Goal: Task Accomplishment & Management: Complete application form

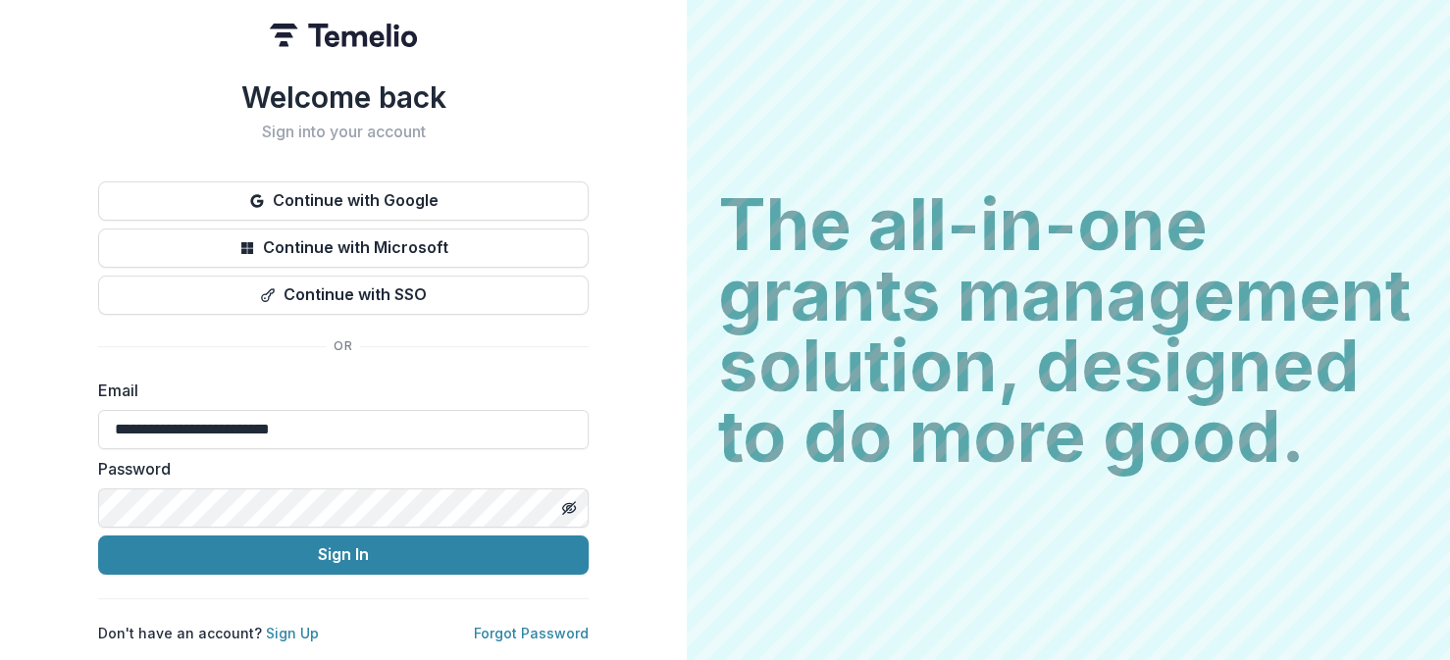
type input "**********"
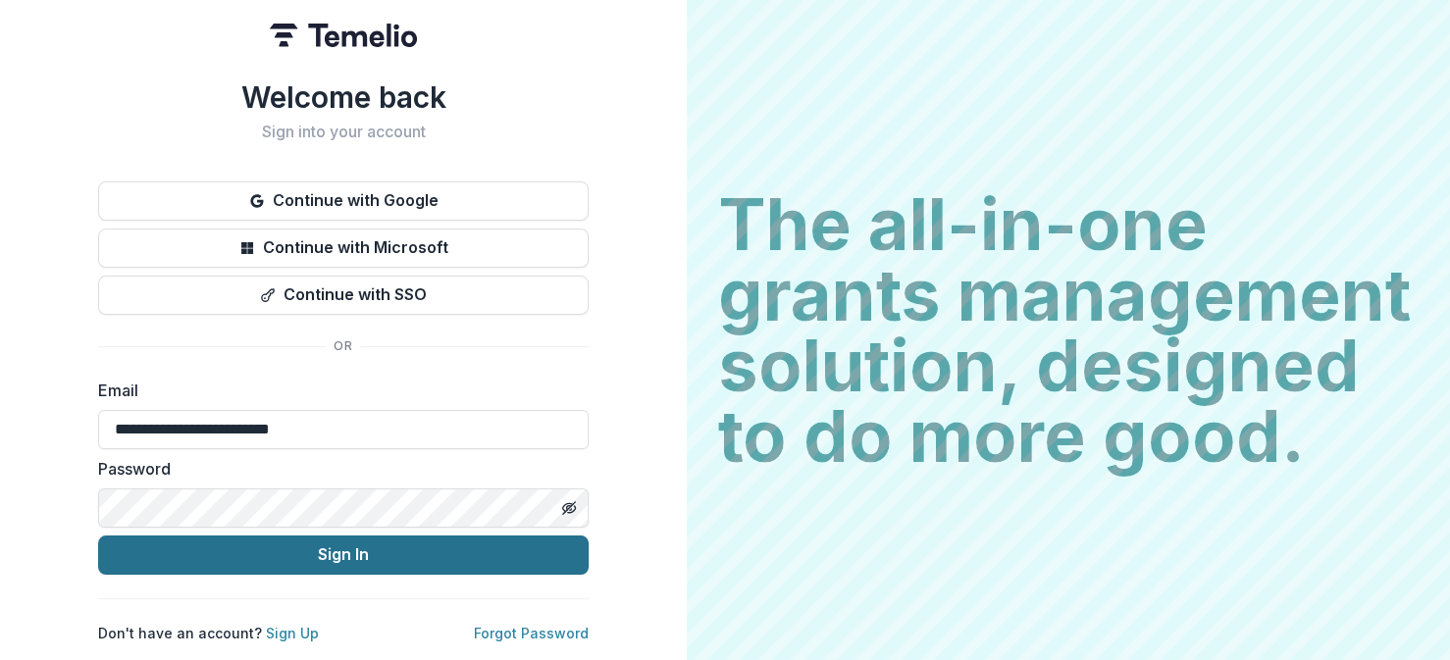
click at [322, 545] on button "Sign In" at bounding box center [343, 555] width 490 height 39
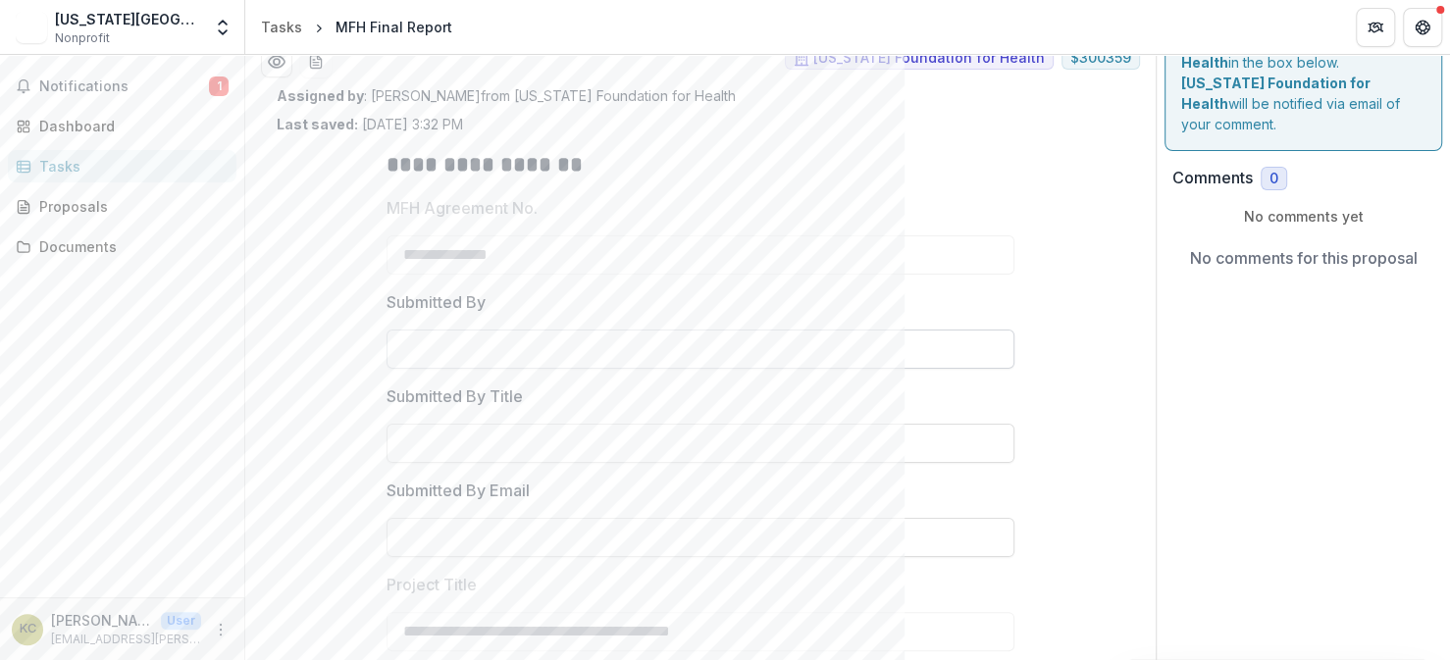
scroll to position [98, 0]
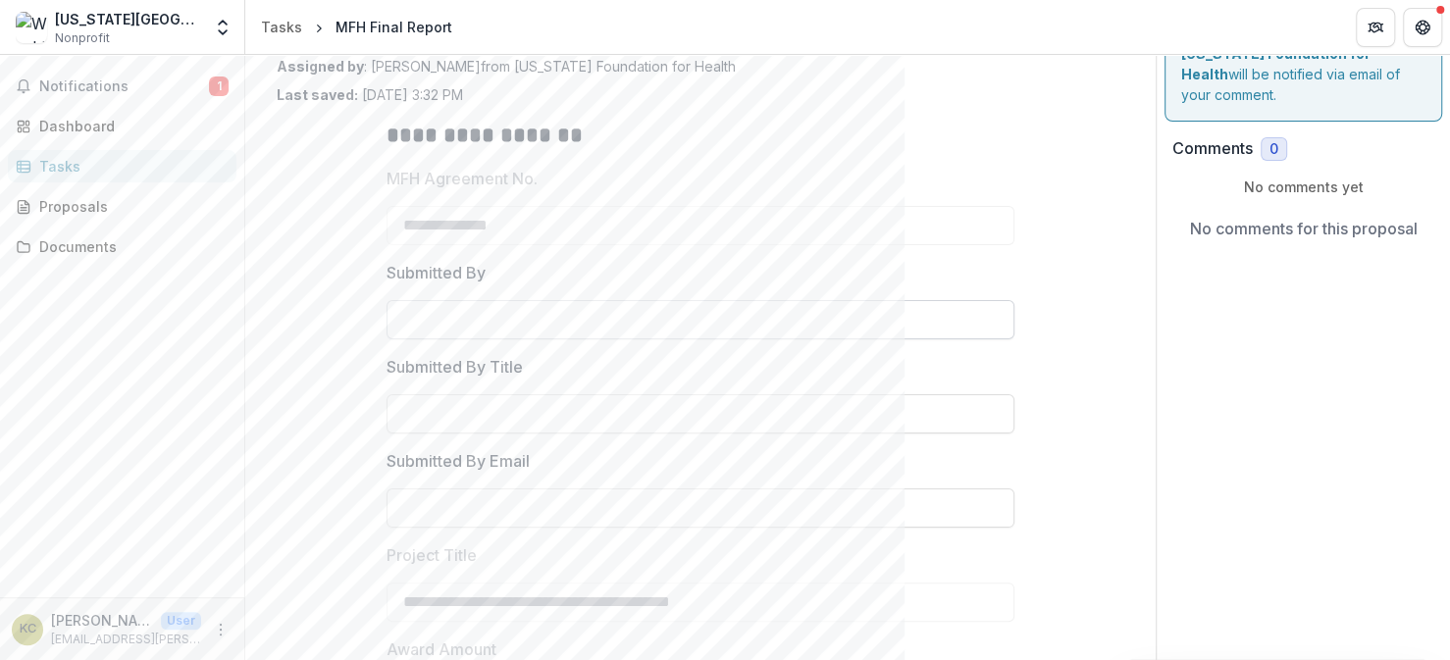
click at [484, 328] on input "Submitted By" at bounding box center [700, 319] width 628 height 39
type input "**********"
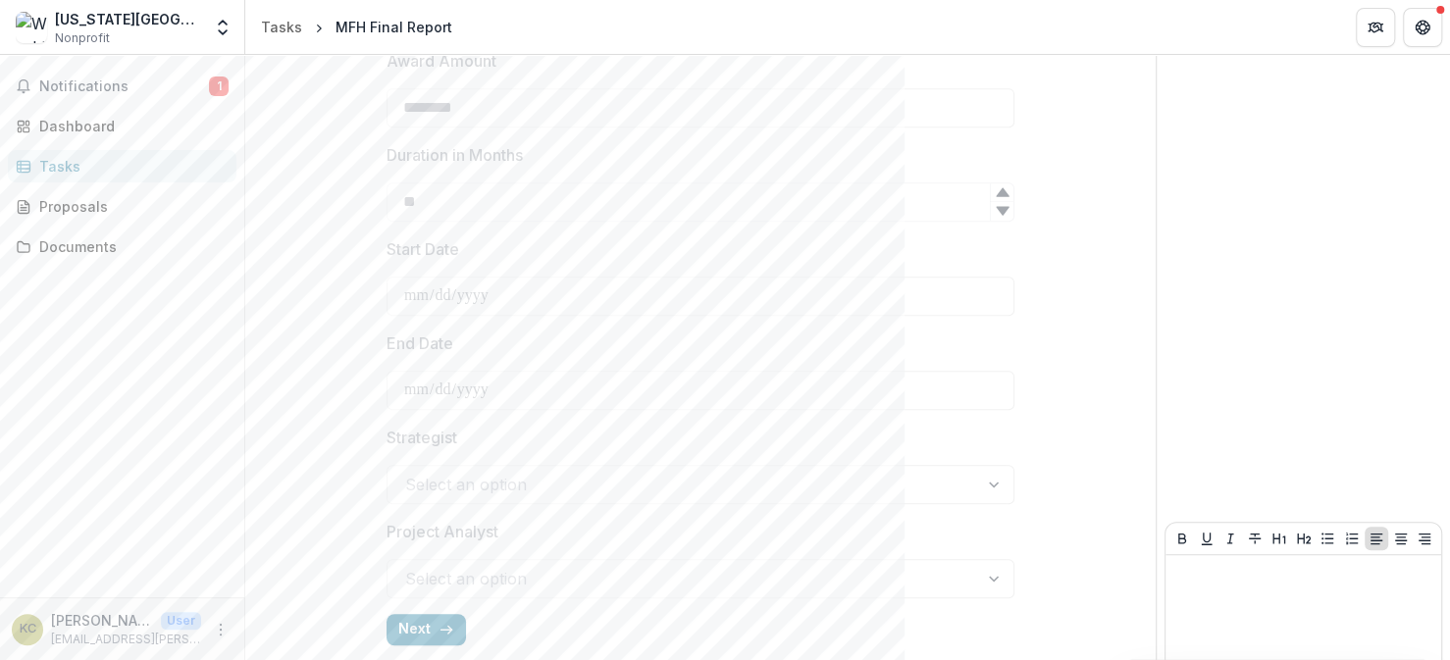
scroll to position [757, 0]
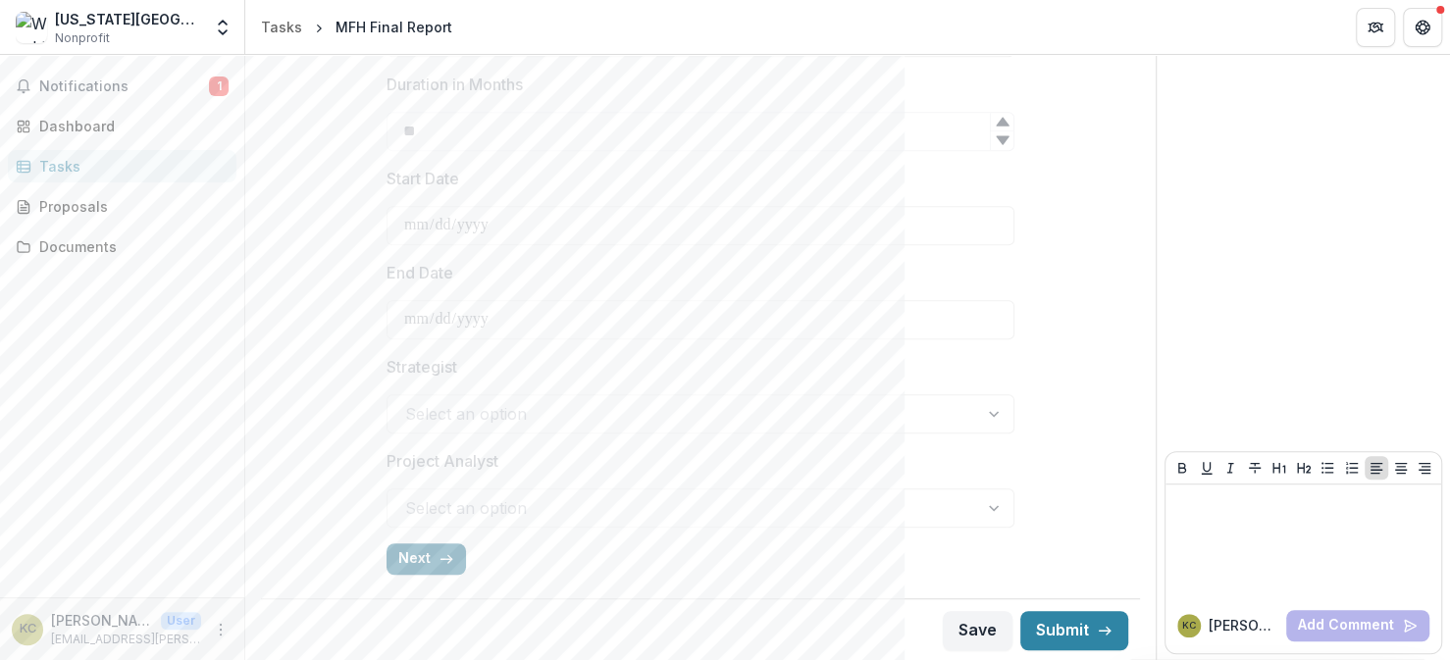
type input "**********"
click at [439, 554] on icon "button" at bounding box center [446, 559] width 16 height 16
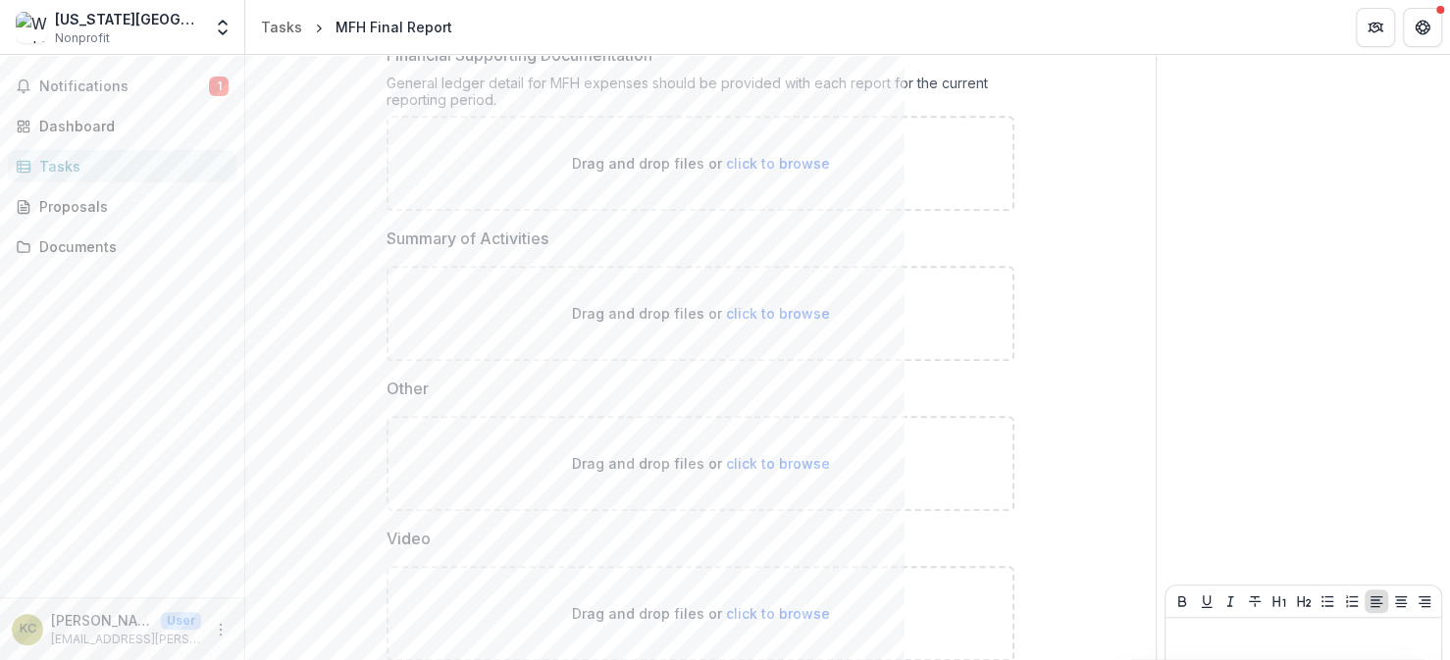
scroll to position [1033, 0]
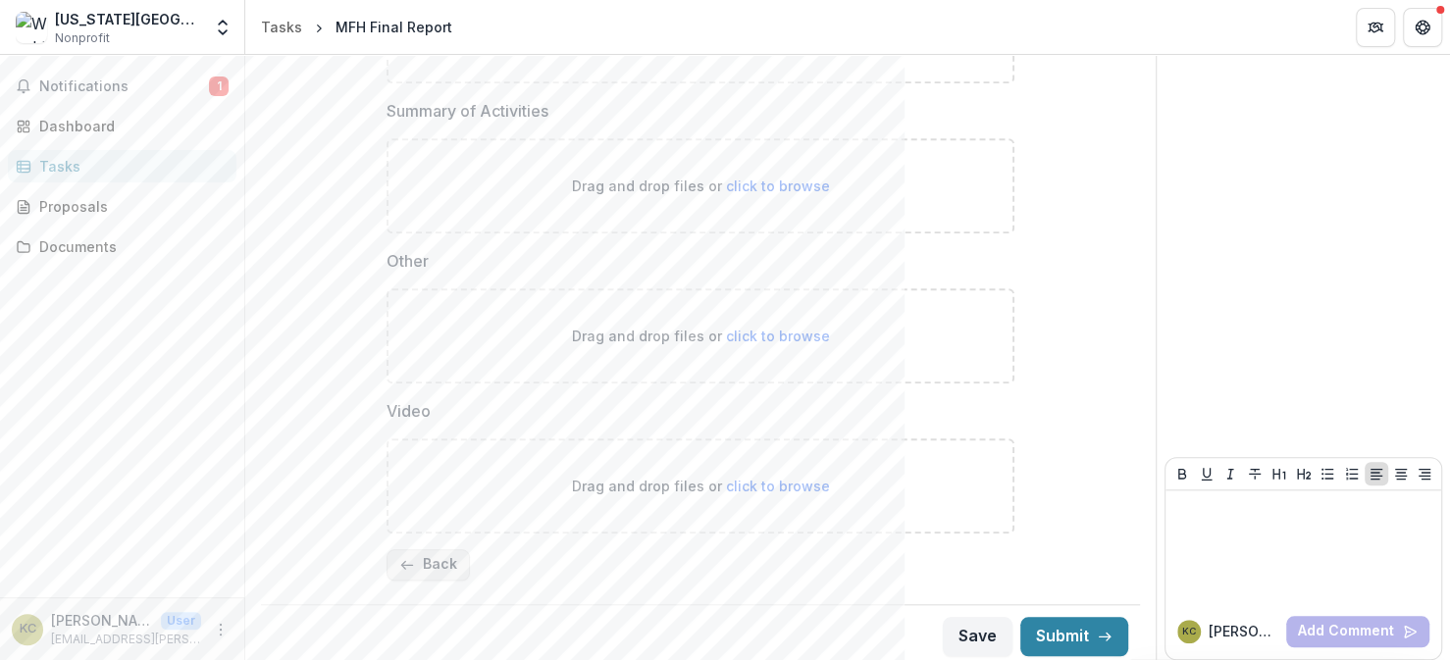
click at [442, 558] on button "Back" at bounding box center [427, 564] width 83 height 31
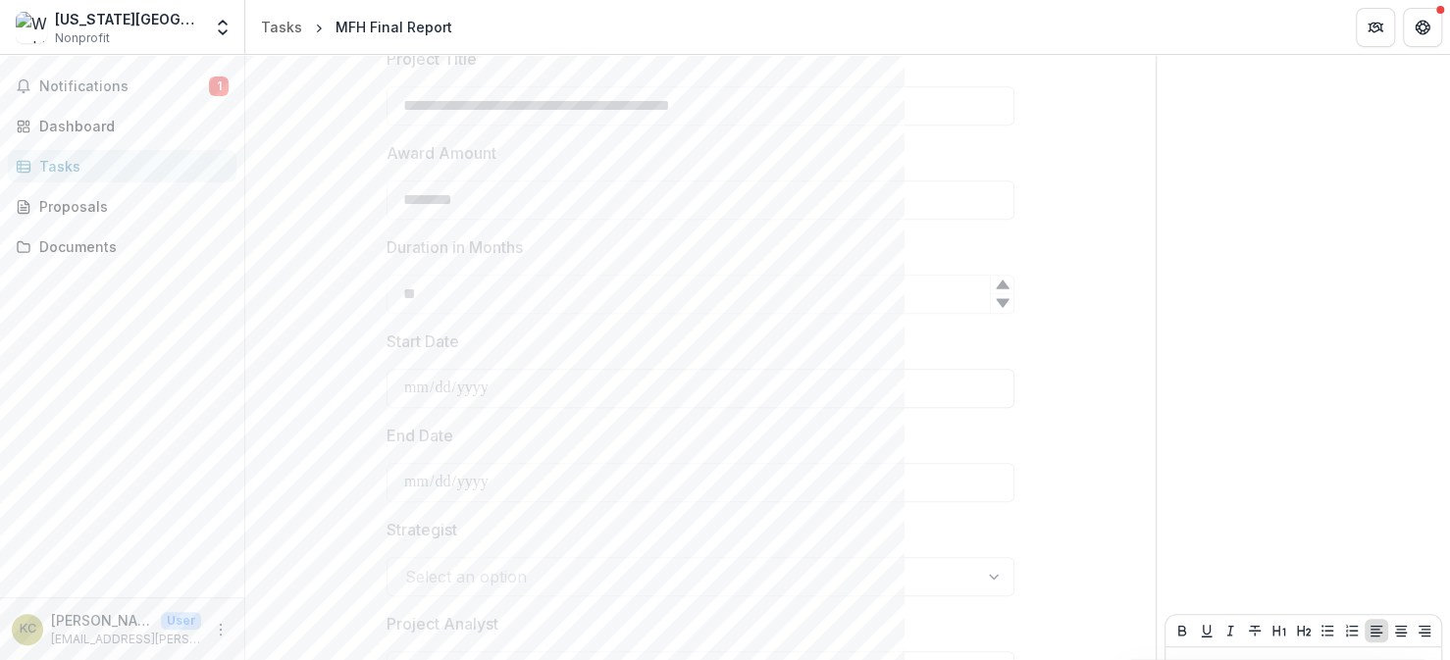
scroll to position [757, 0]
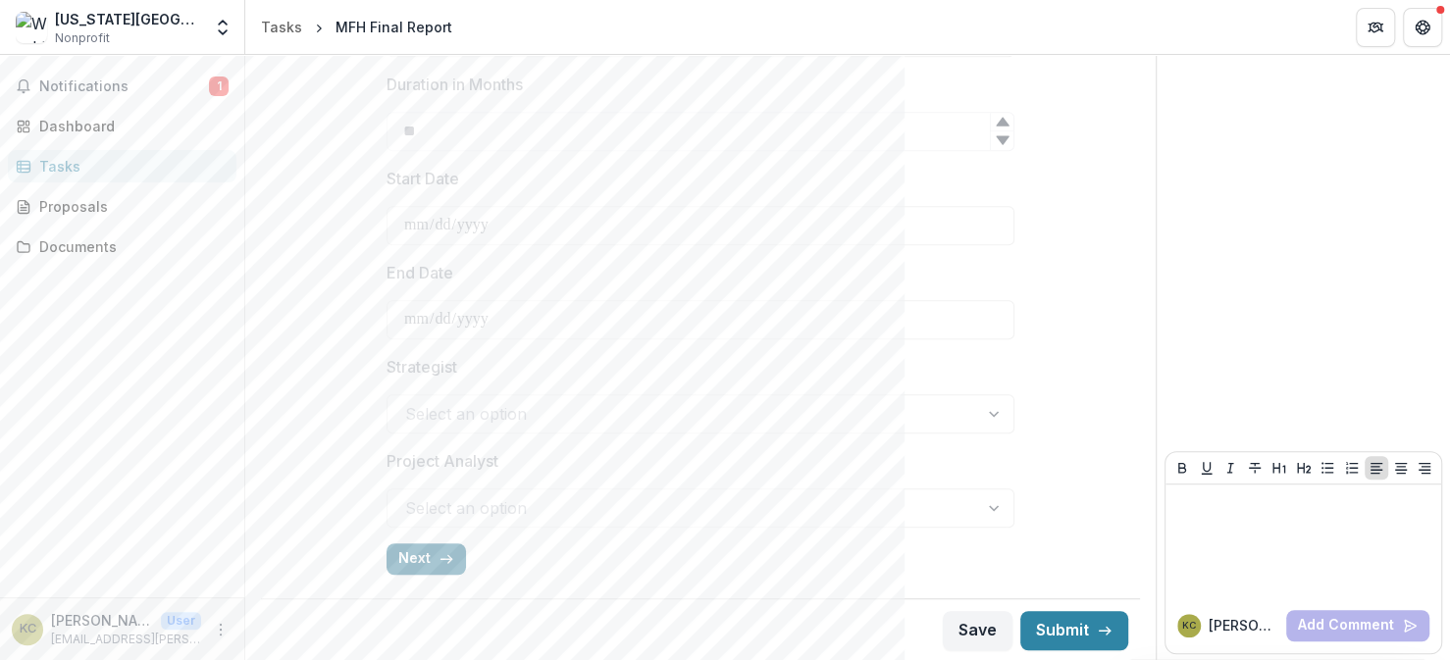
click at [432, 554] on button "Next" at bounding box center [425, 558] width 79 height 31
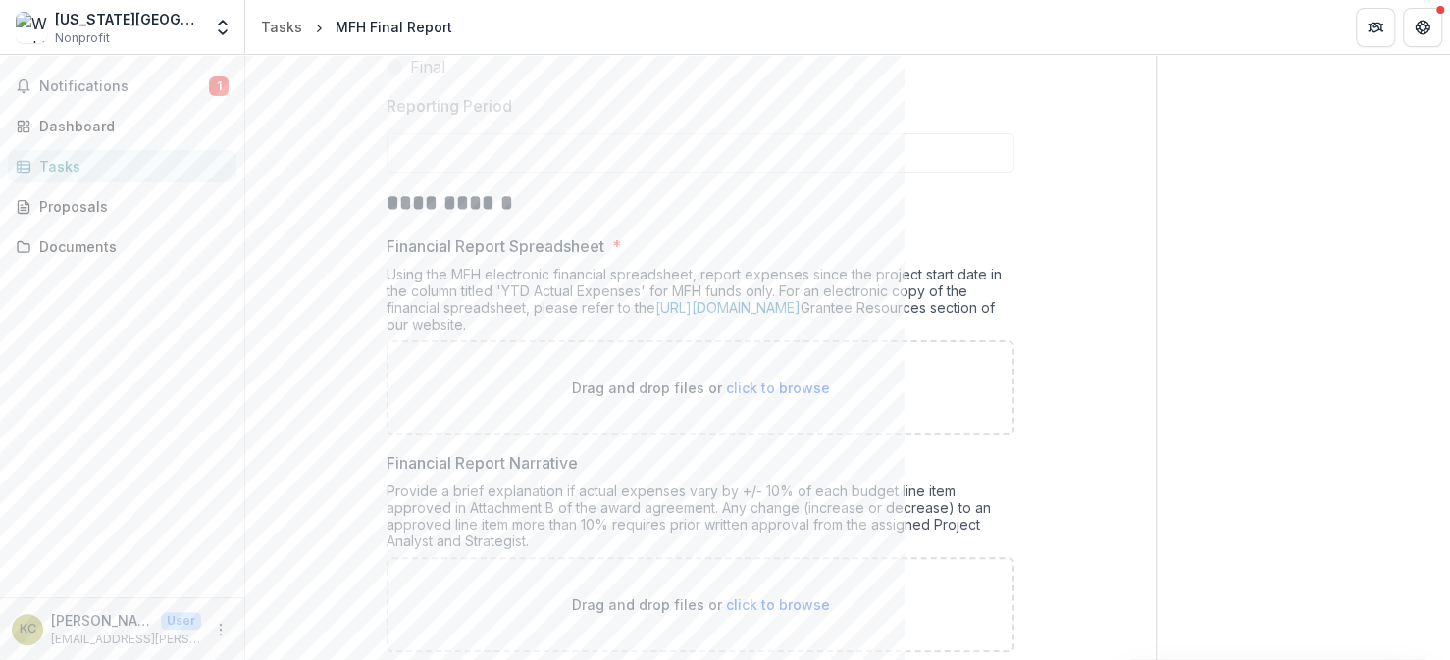
scroll to position [248, 0]
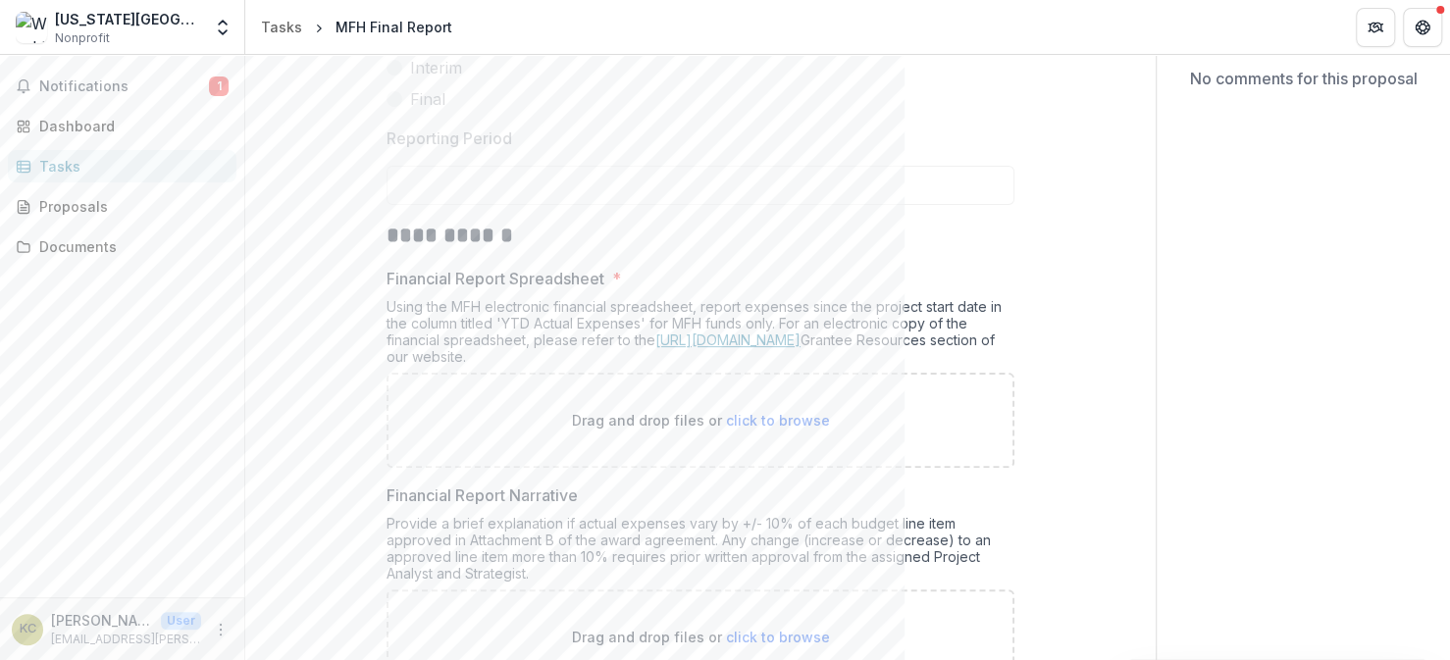
click at [771, 340] on link "[URL][DOMAIN_NAME]" at bounding box center [727, 340] width 145 height 17
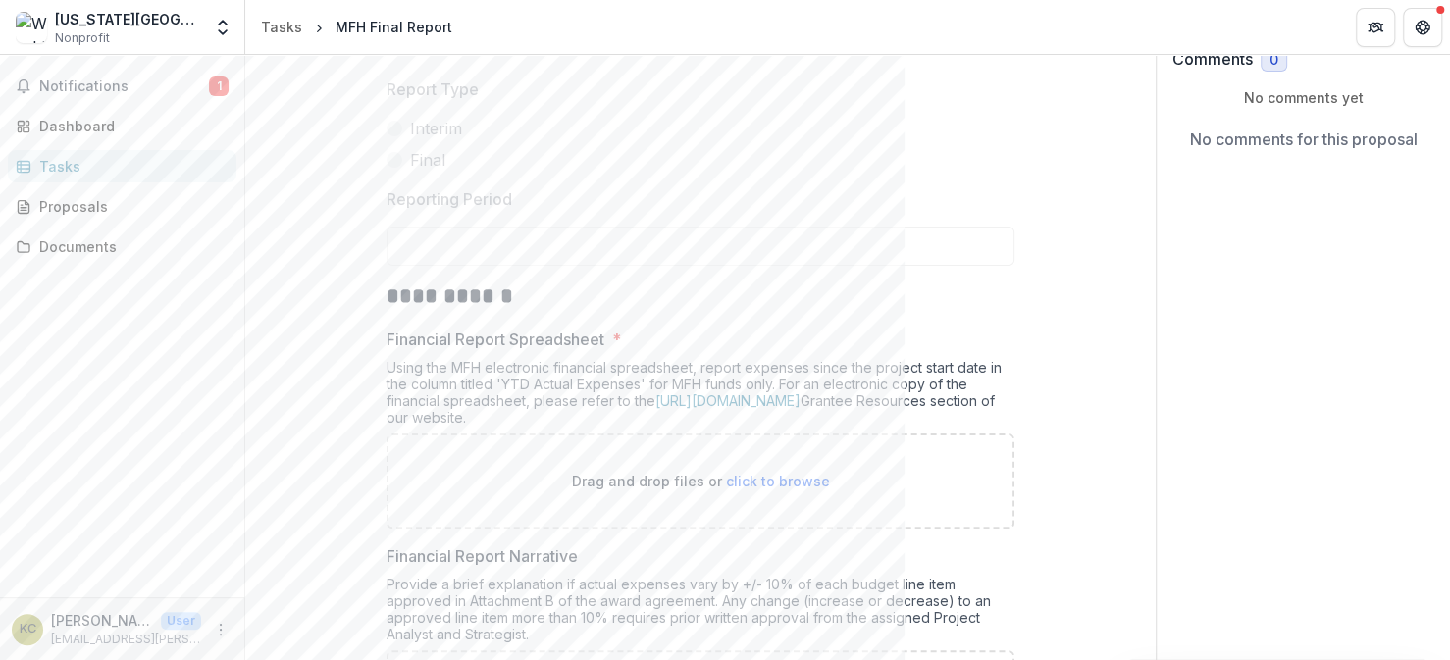
scroll to position [0, 0]
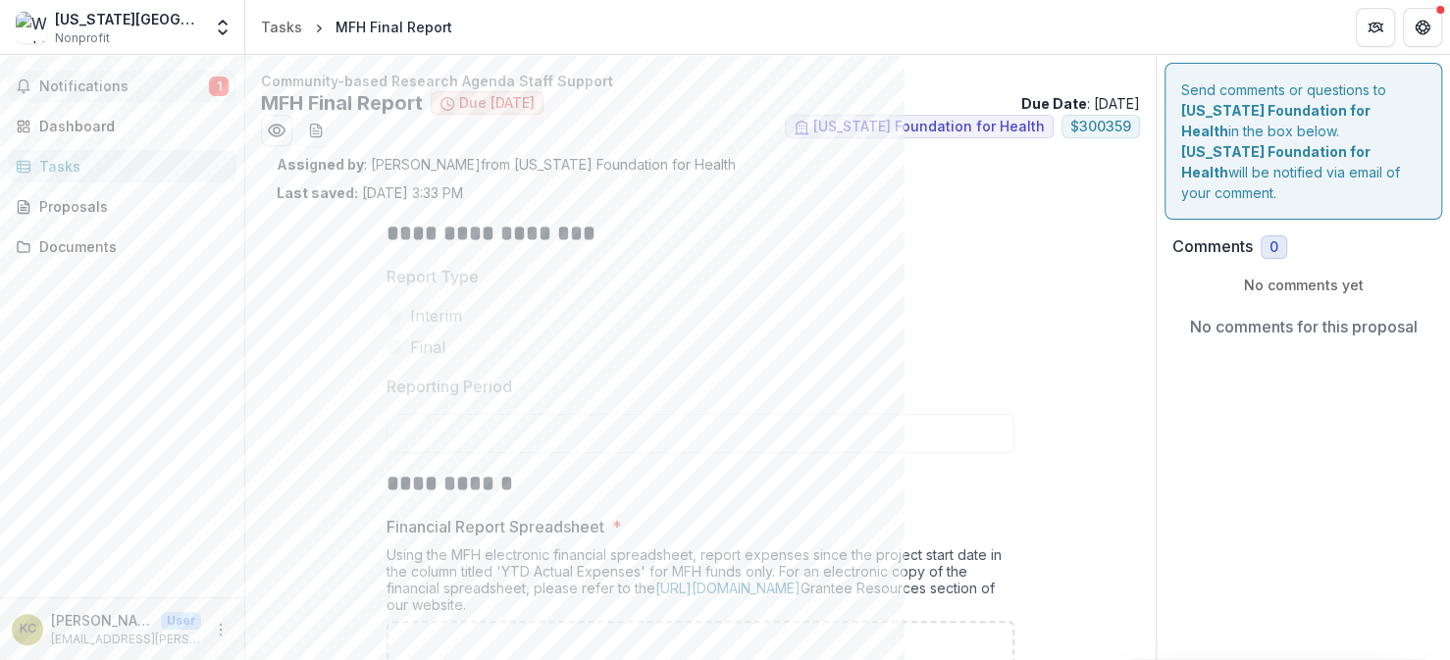
click at [81, 92] on span "Notifications" at bounding box center [124, 86] width 170 height 17
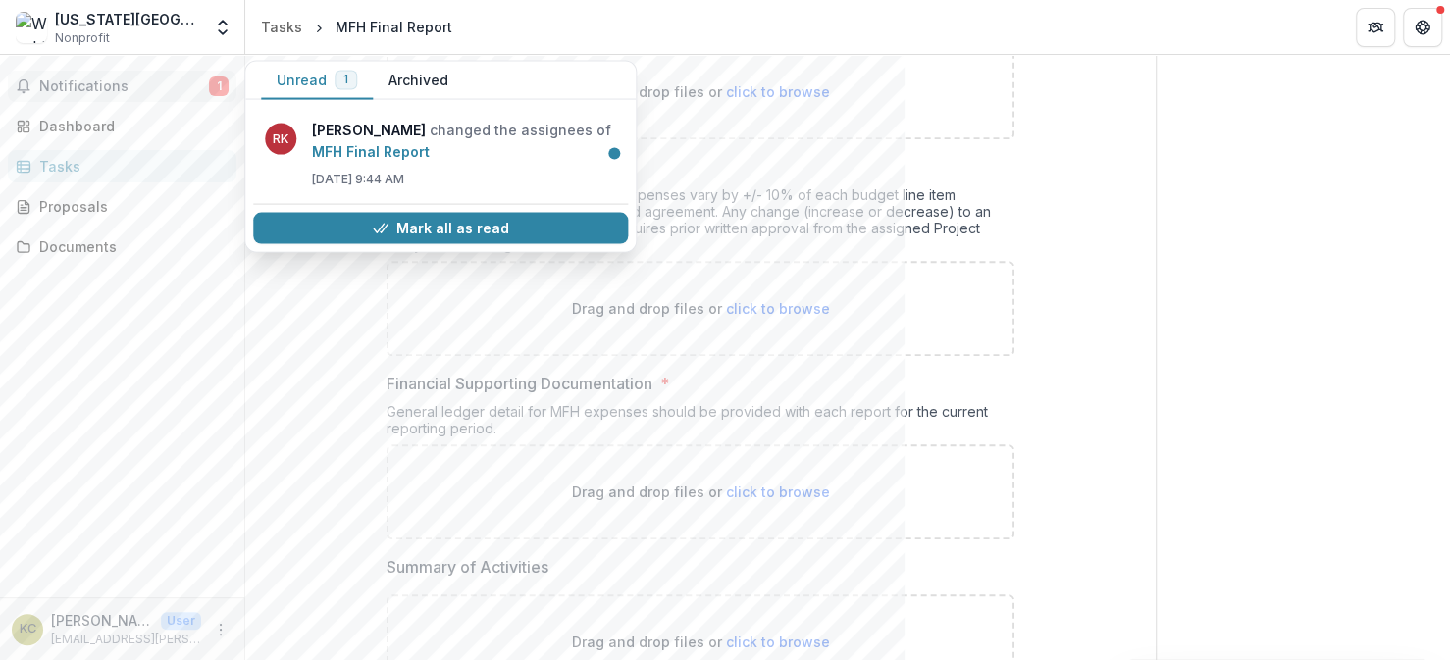
scroll to position [589, 0]
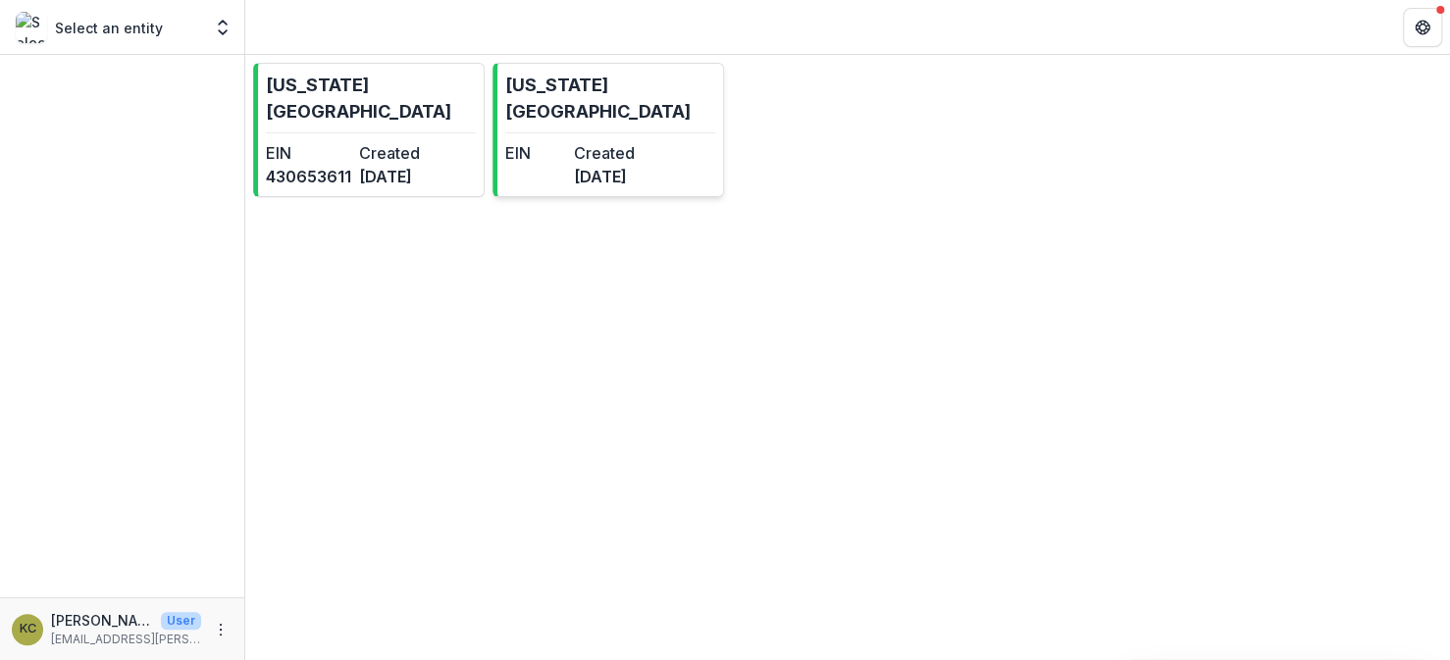
click at [626, 165] on dd "[DATE]" at bounding box center [604, 177] width 61 height 24
click at [393, 165] on dd "[DATE]" at bounding box center [401, 177] width 85 height 24
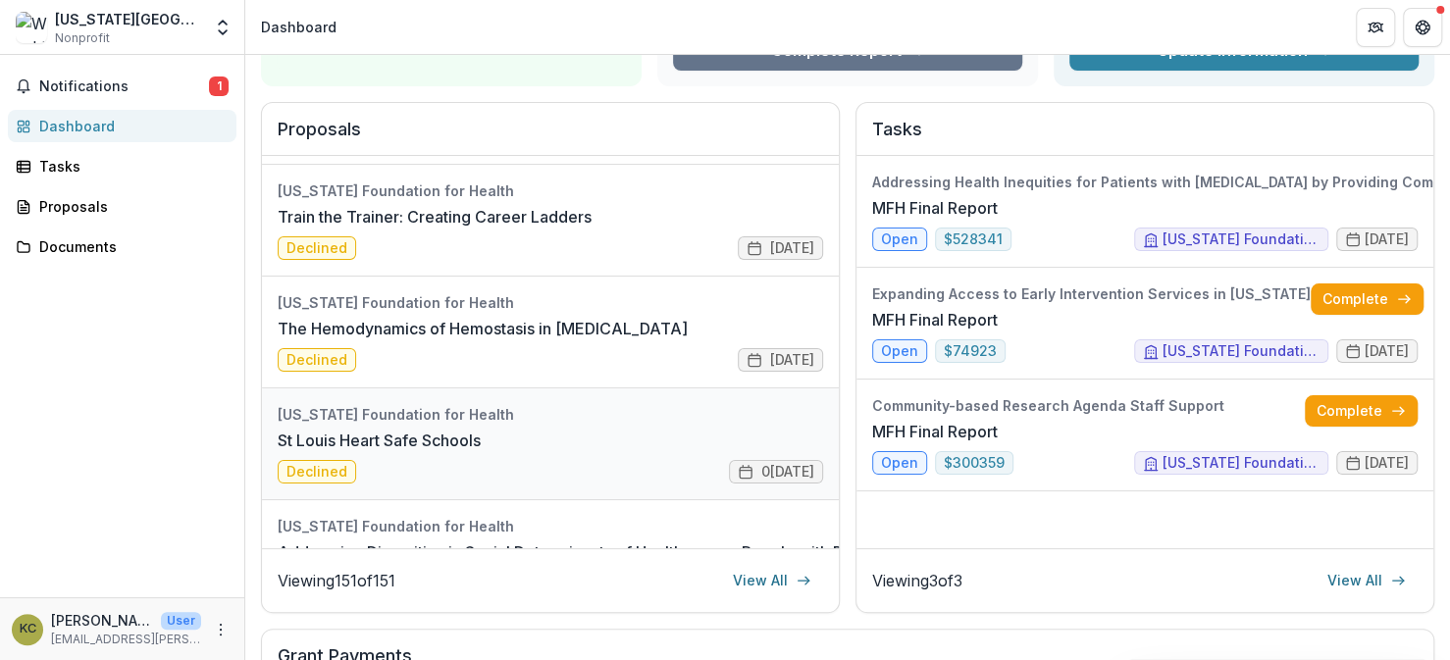
scroll to position [294, 0]
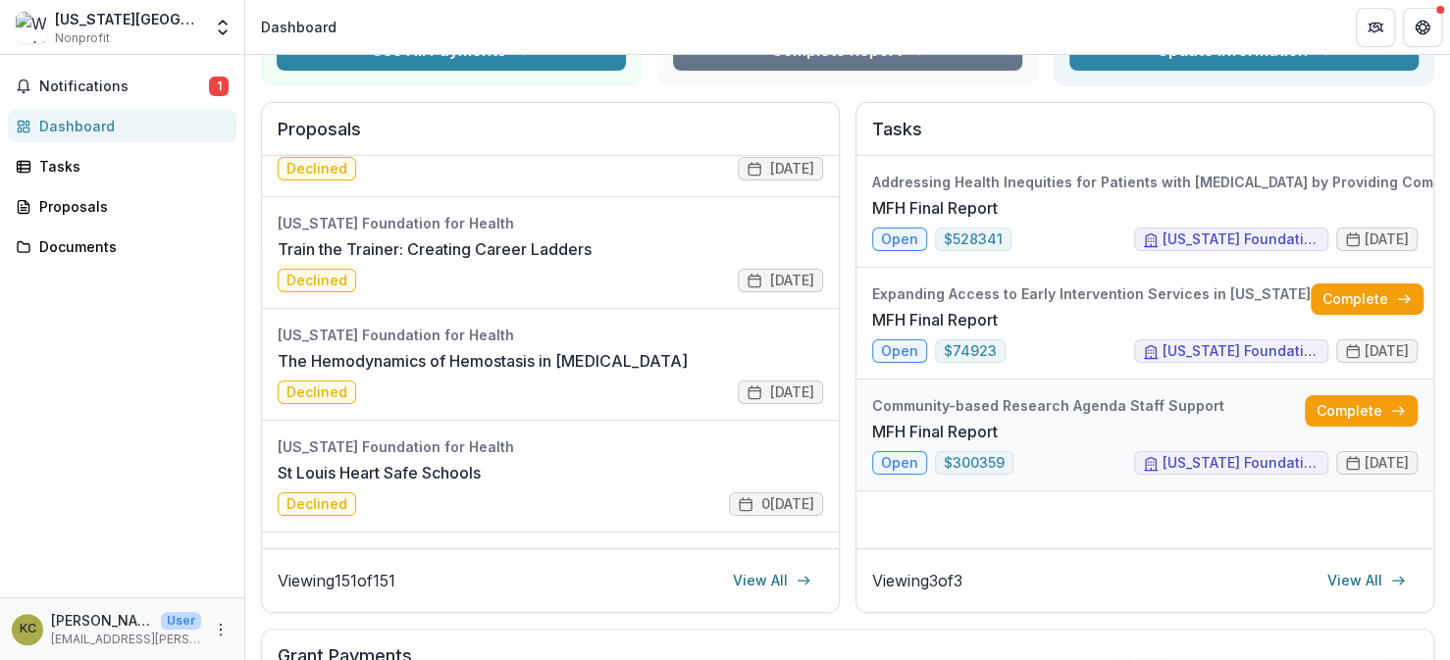
click at [998, 420] on link "MFH Final Report" at bounding box center [935, 432] width 126 height 24
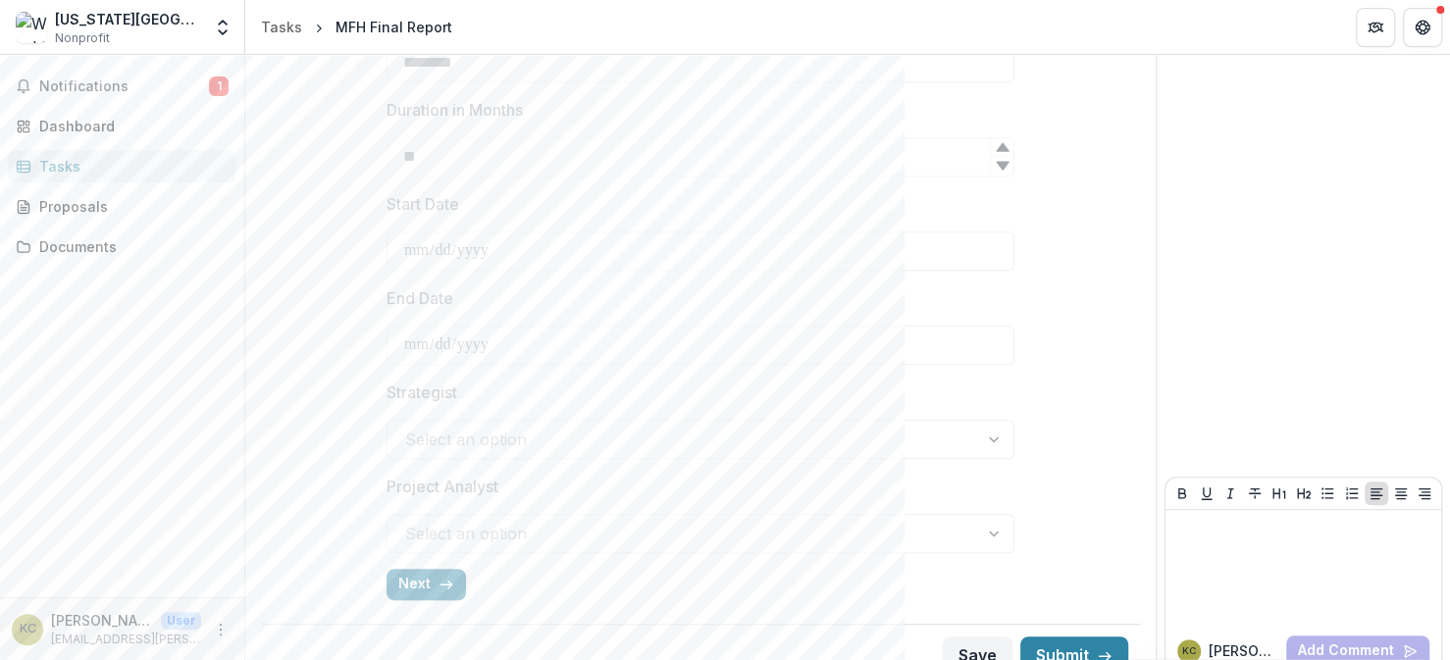
scroll to position [757, 0]
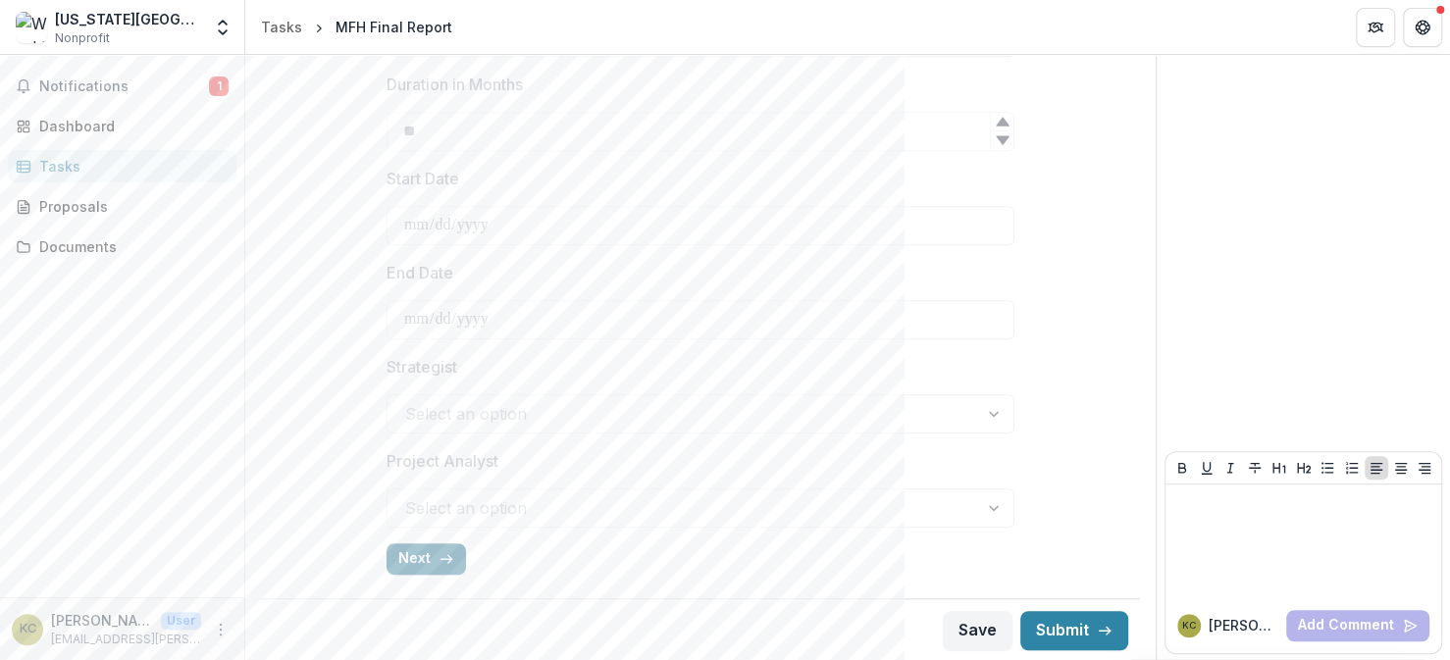
click at [428, 560] on button "Next" at bounding box center [425, 558] width 79 height 31
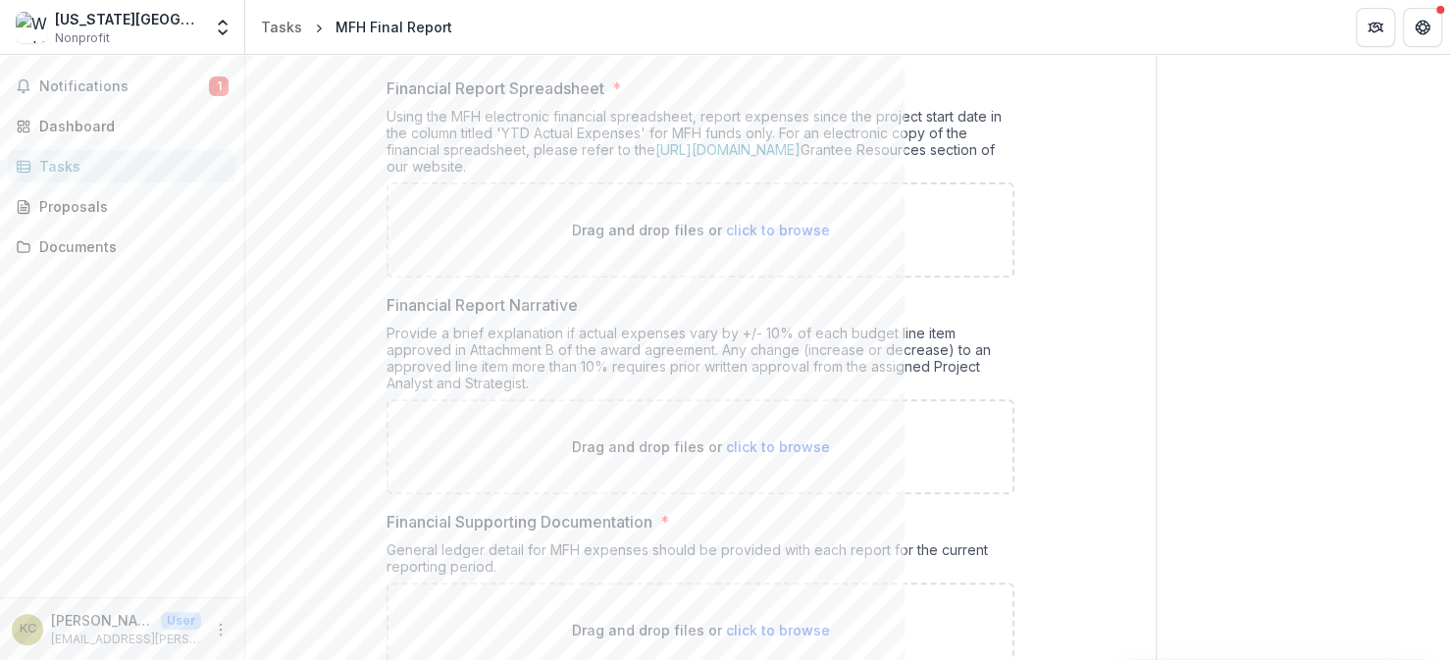
scroll to position [346, 0]
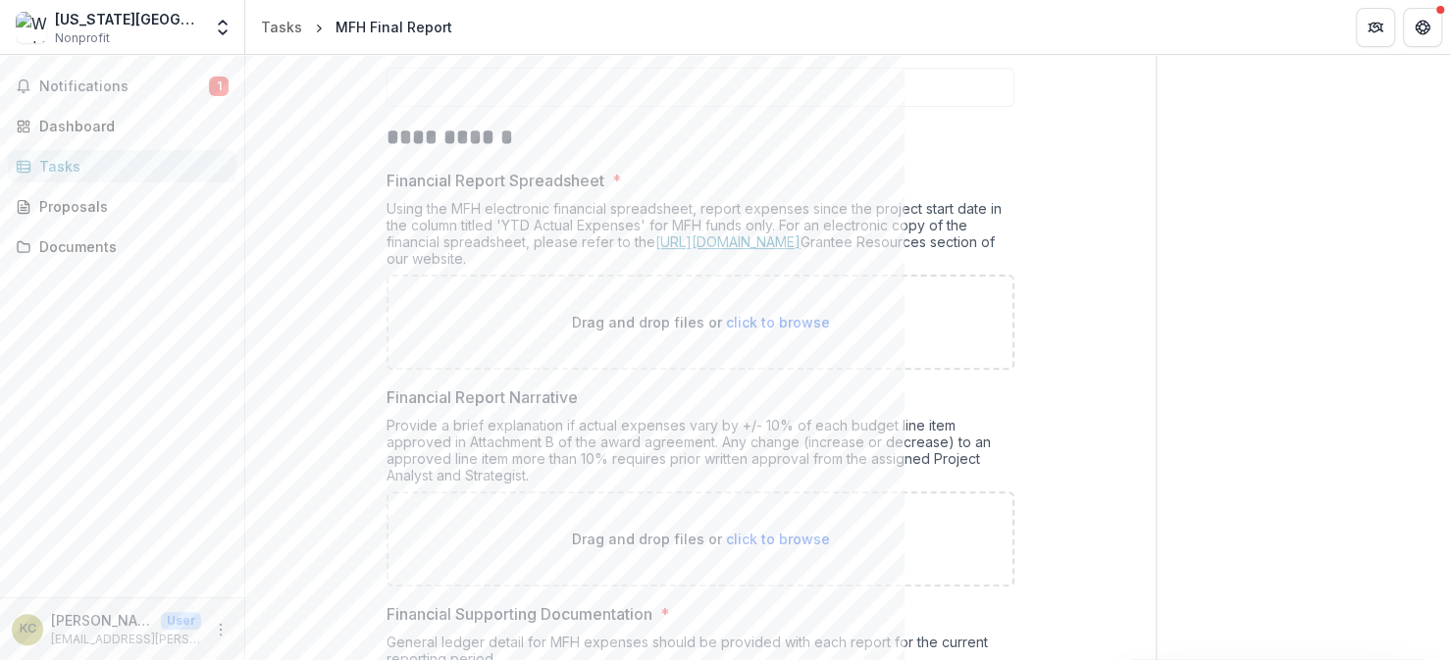
click at [800, 240] on link "[URL][DOMAIN_NAME]" at bounding box center [727, 241] width 145 height 17
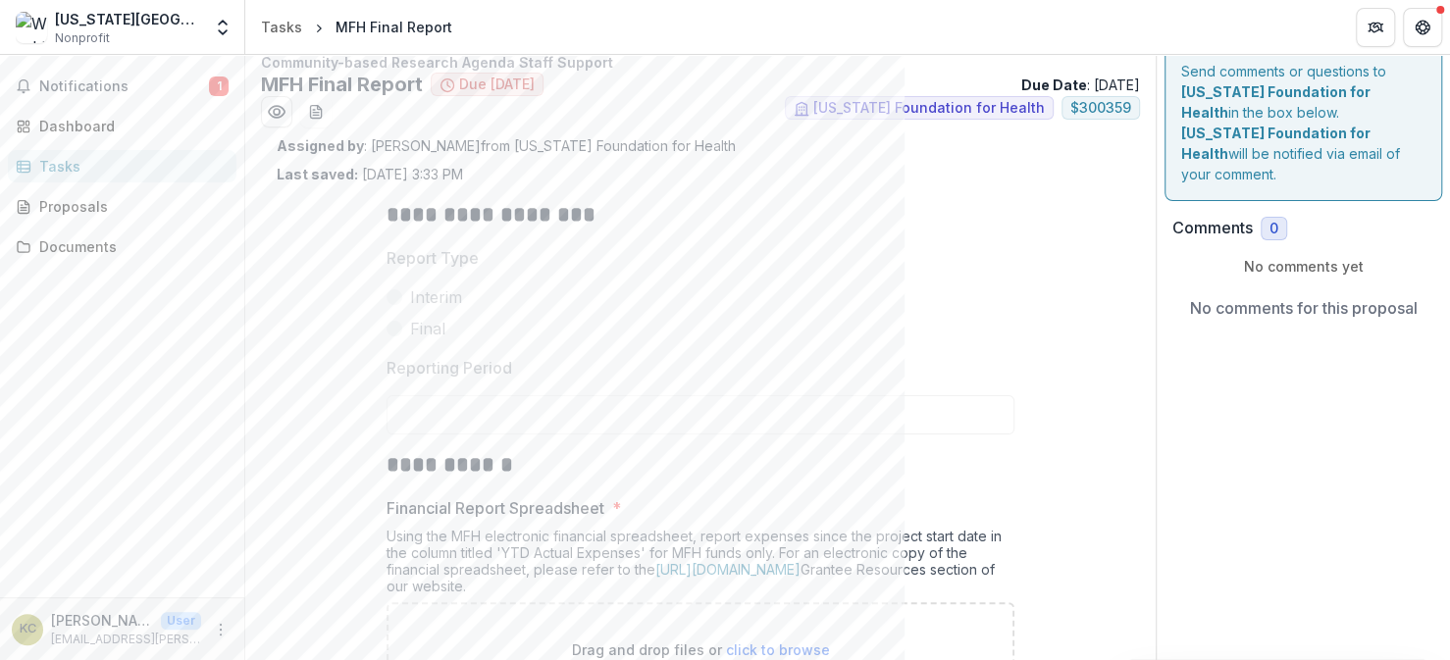
scroll to position [0, 0]
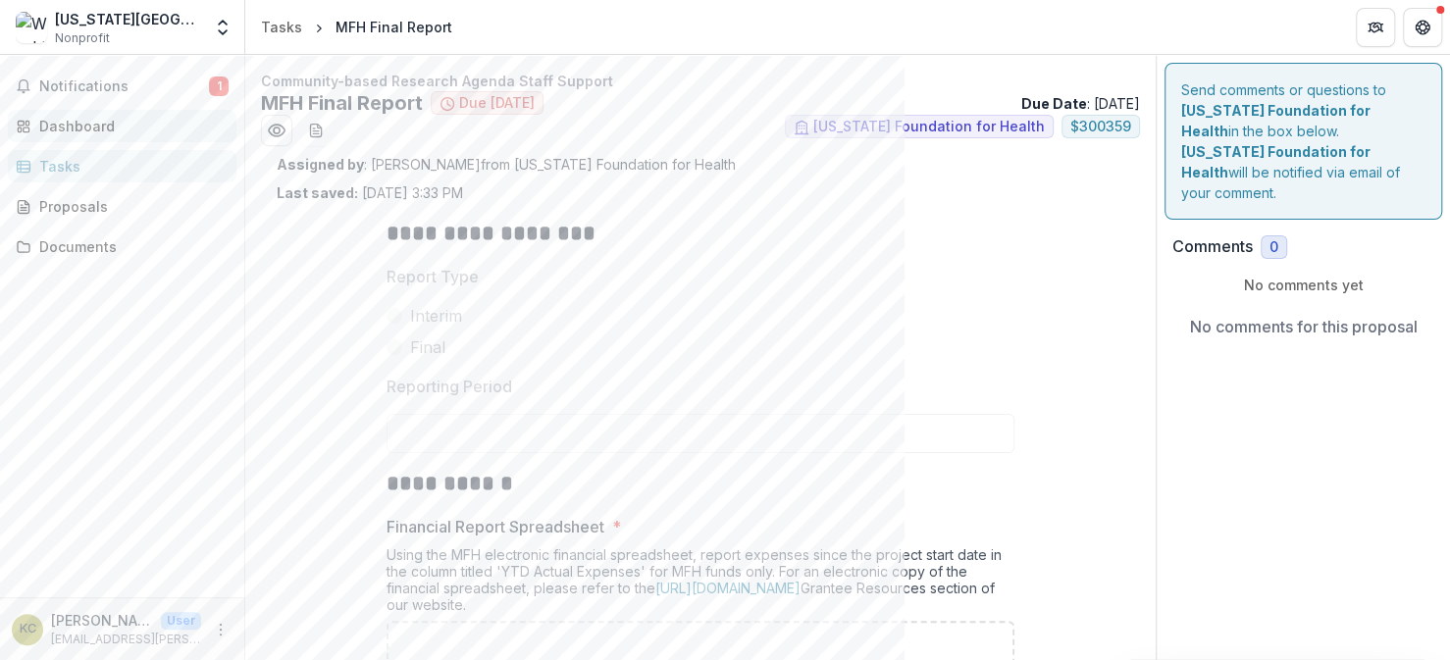
click at [82, 114] on link "Dashboard" at bounding box center [122, 126] width 229 height 32
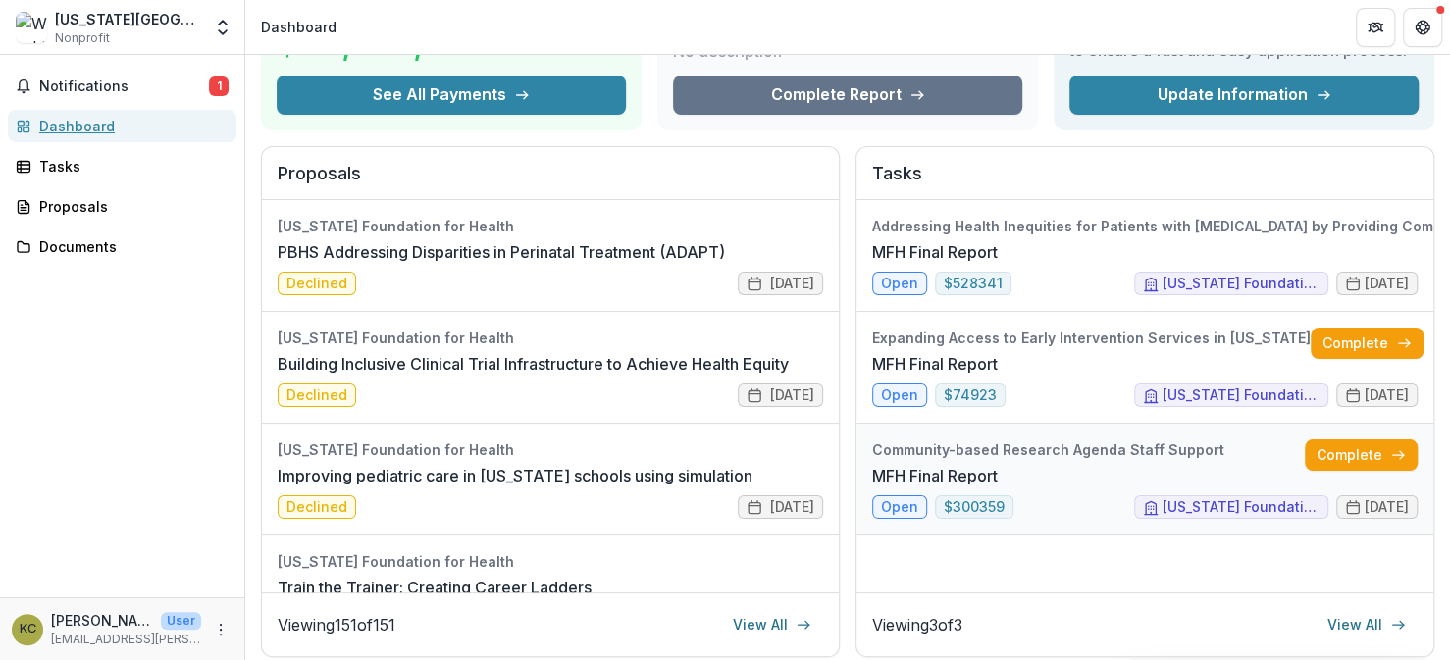
scroll to position [196, 0]
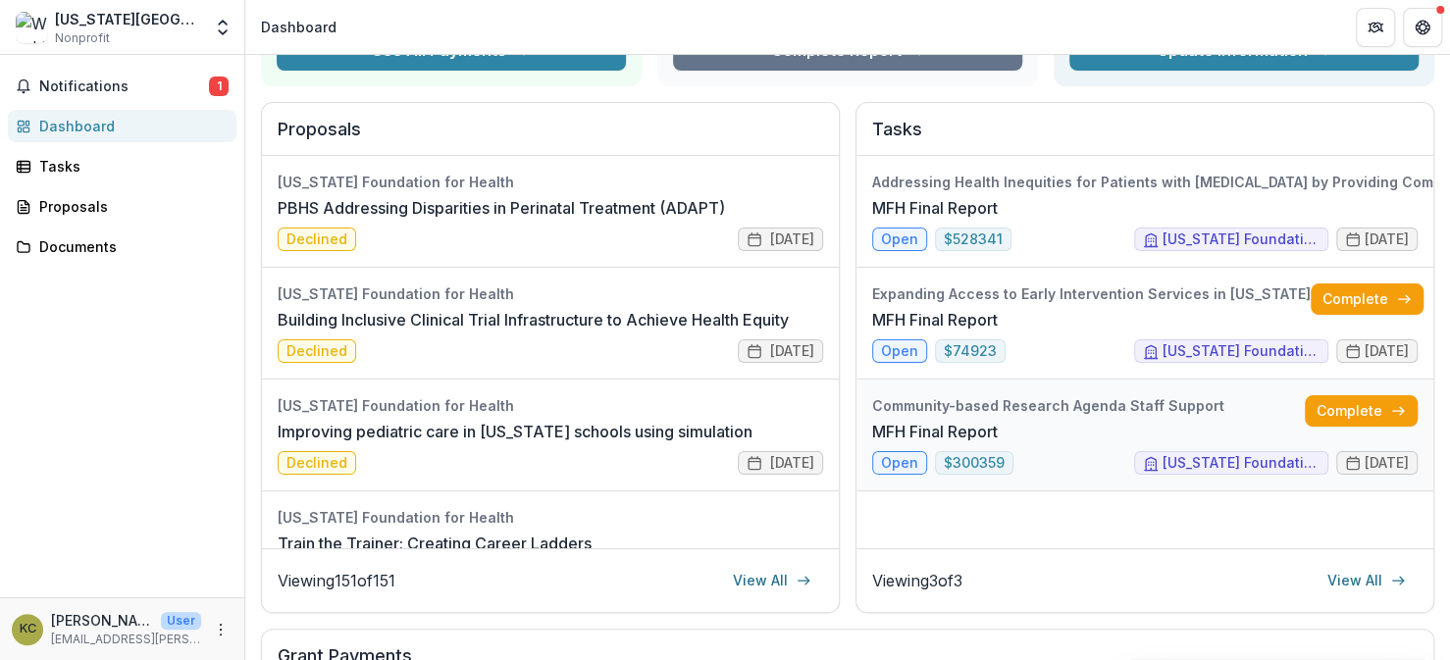
click at [998, 443] on link "MFH Final Report" at bounding box center [935, 432] width 126 height 24
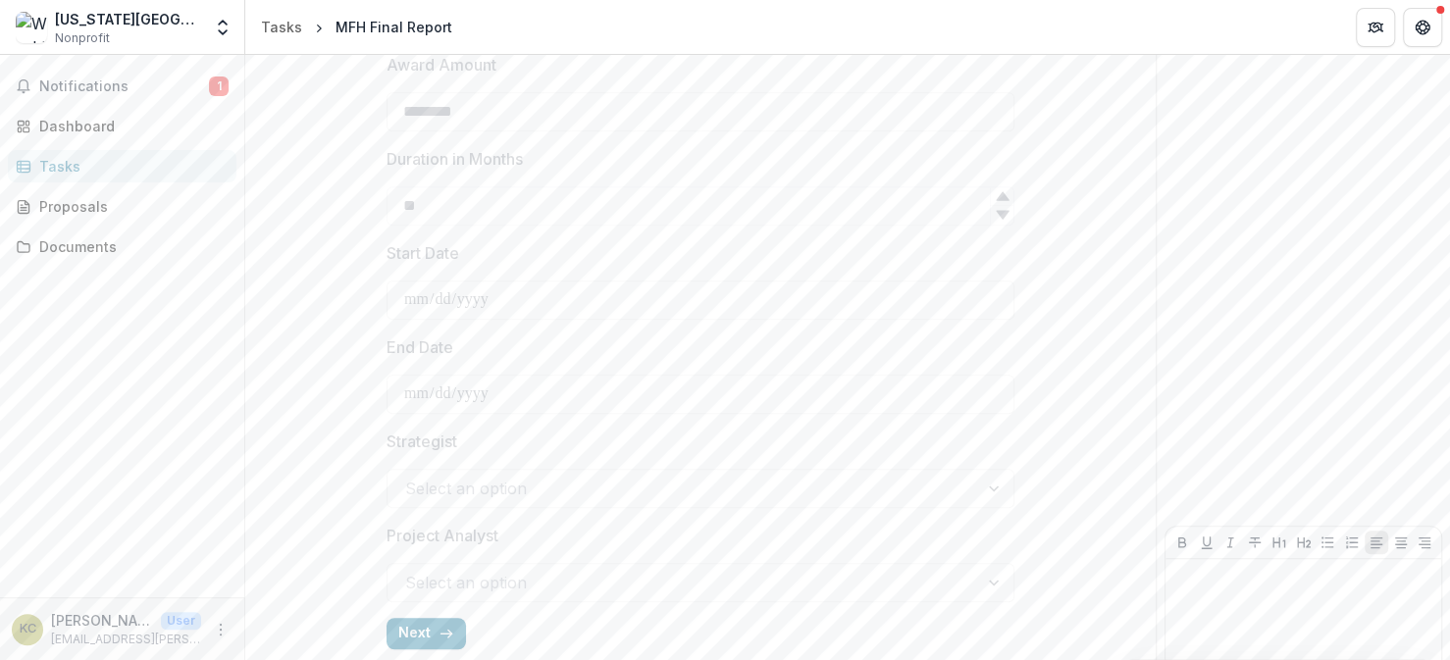
scroll to position [757, 0]
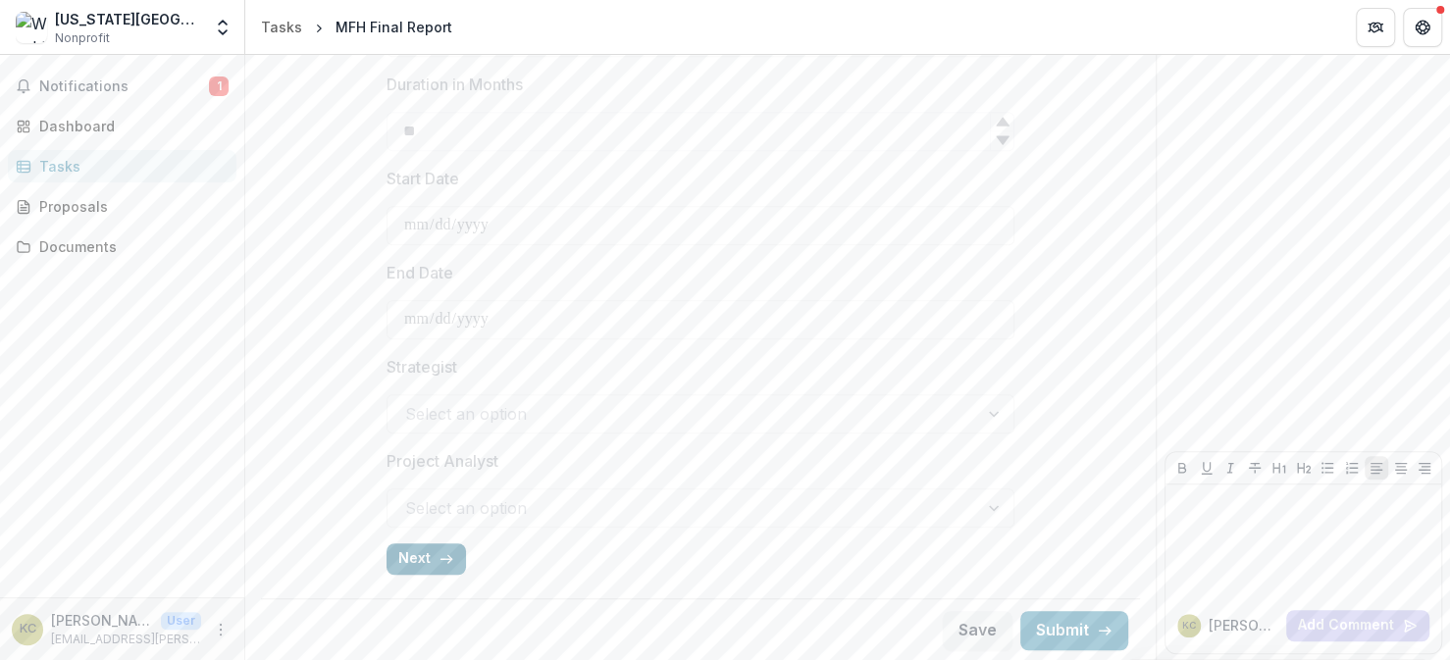
click at [424, 564] on button "Next" at bounding box center [425, 558] width 79 height 31
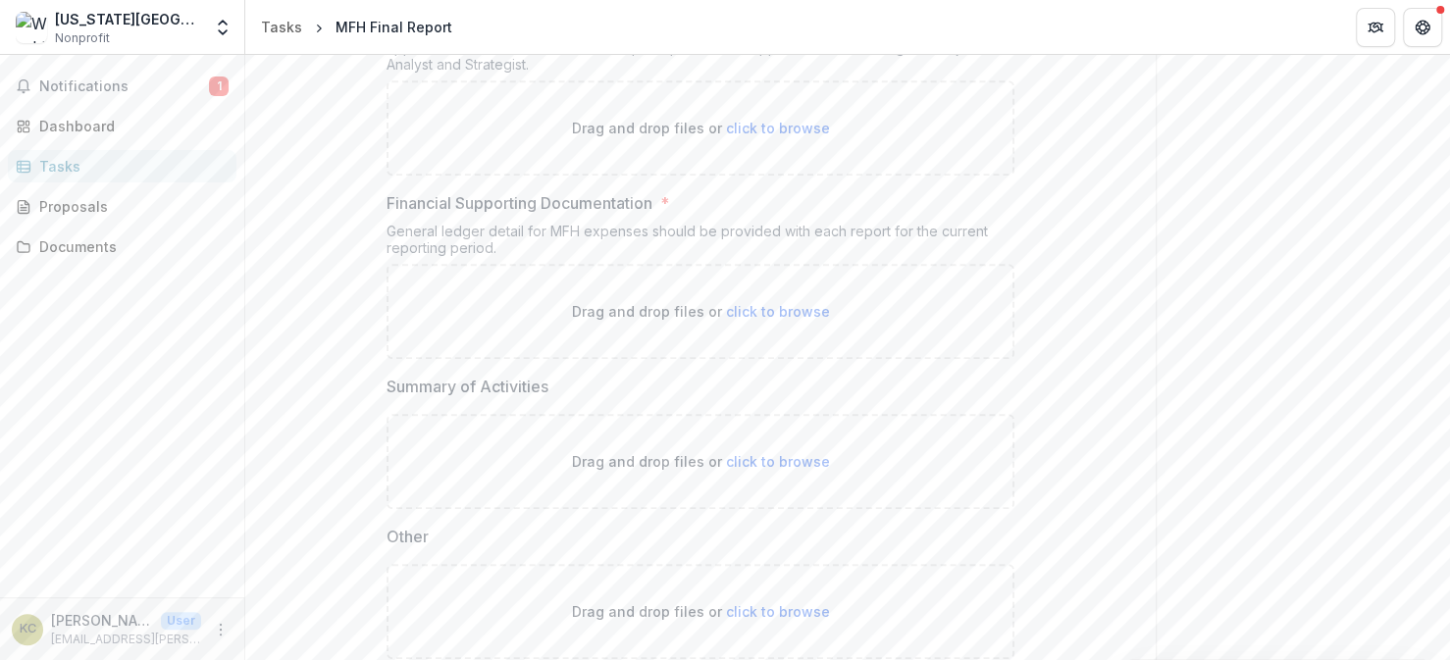
scroll to position [1033, 0]
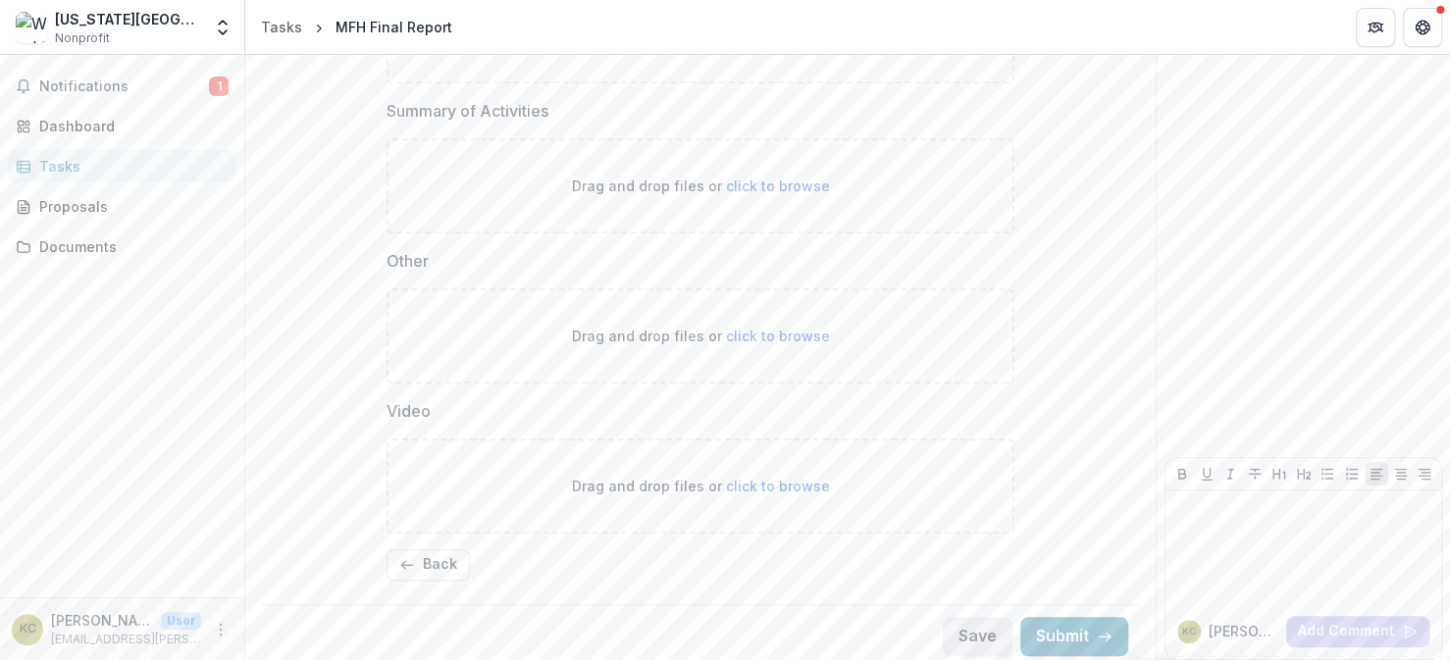
click at [978, 637] on button "Save" at bounding box center [978, 636] width 70 height 39
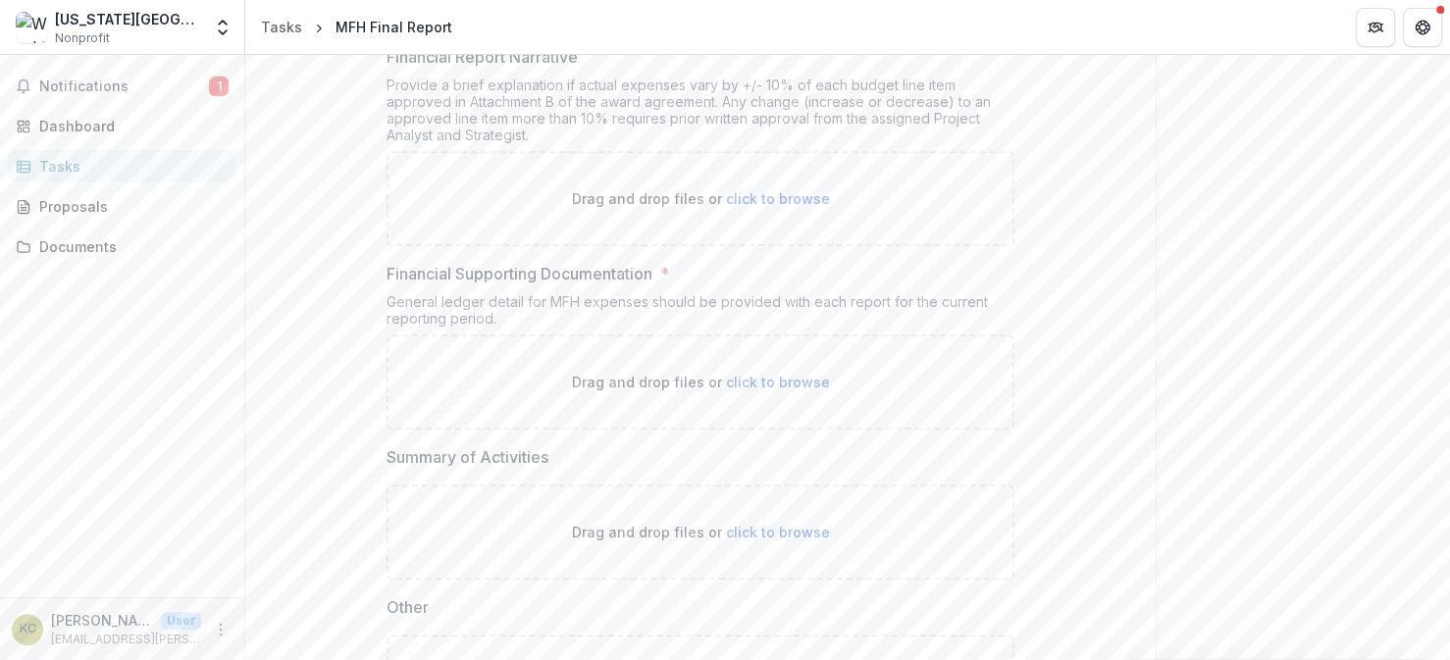
scroll to position [392, 0]
